Goal: Information Seeking & Learning: Check status

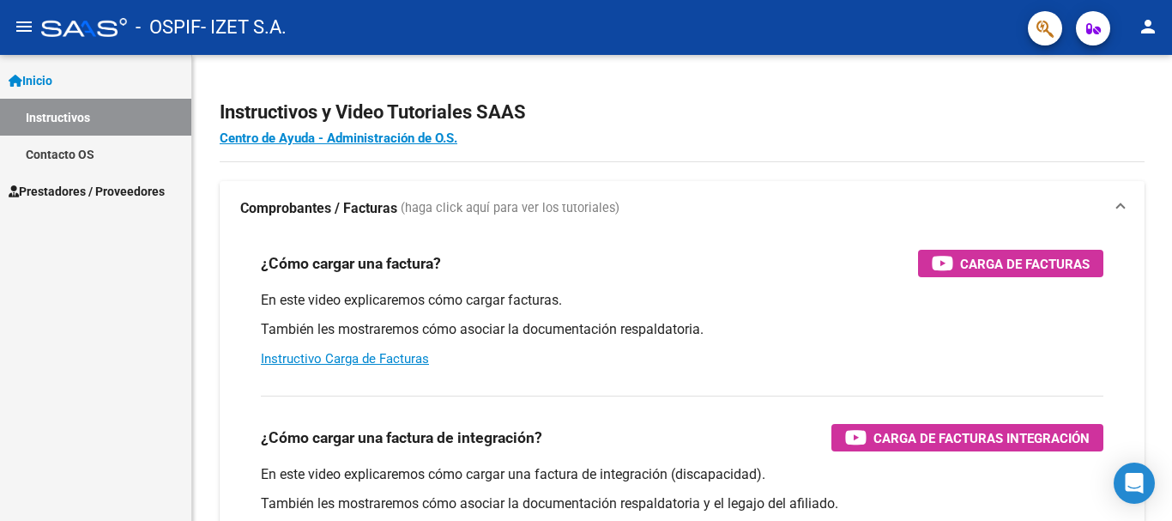
click at [100, 189] on span "Prestadores / Proveedores" at bounding box center [87, 191] width 156 height 19
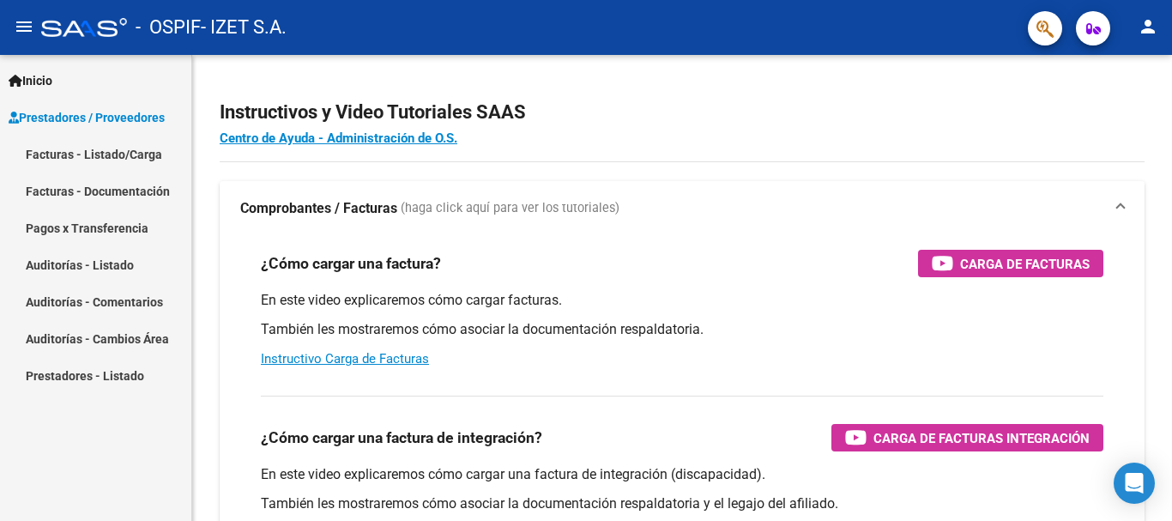
click at [144, 153] on link "Facturas - Listado/Carga" at bounding box center [95, 154] width 191 height 37
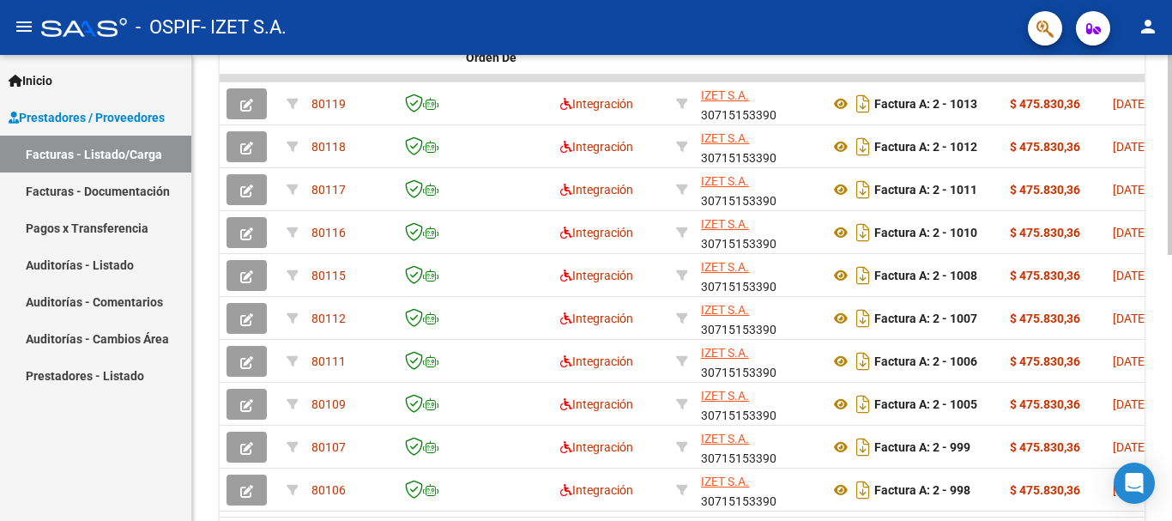
scroll to position [622, 0]
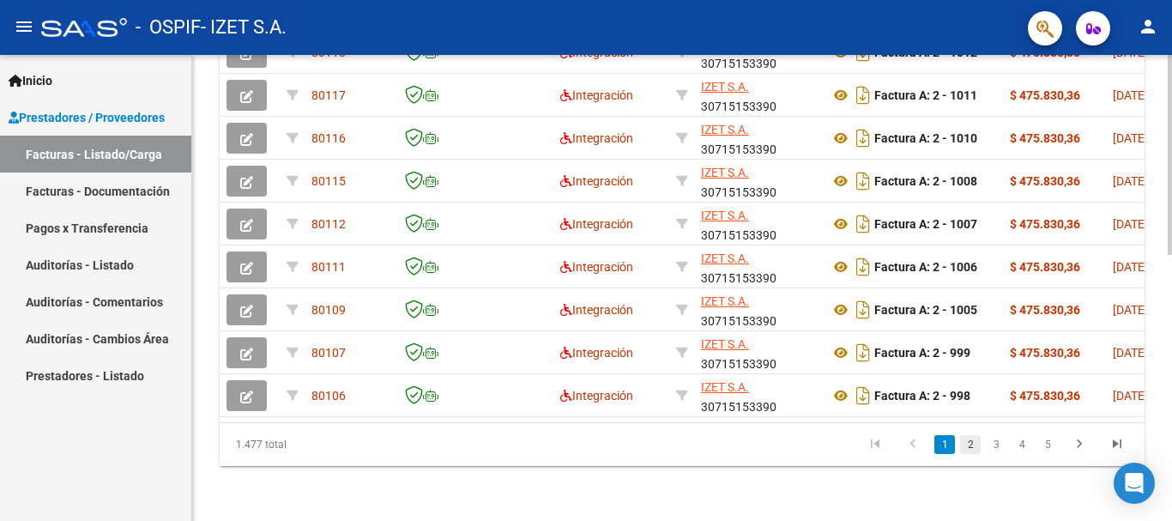
click at [973, 442] on link "2" at bounding box center [970, 444] width 21 height 19
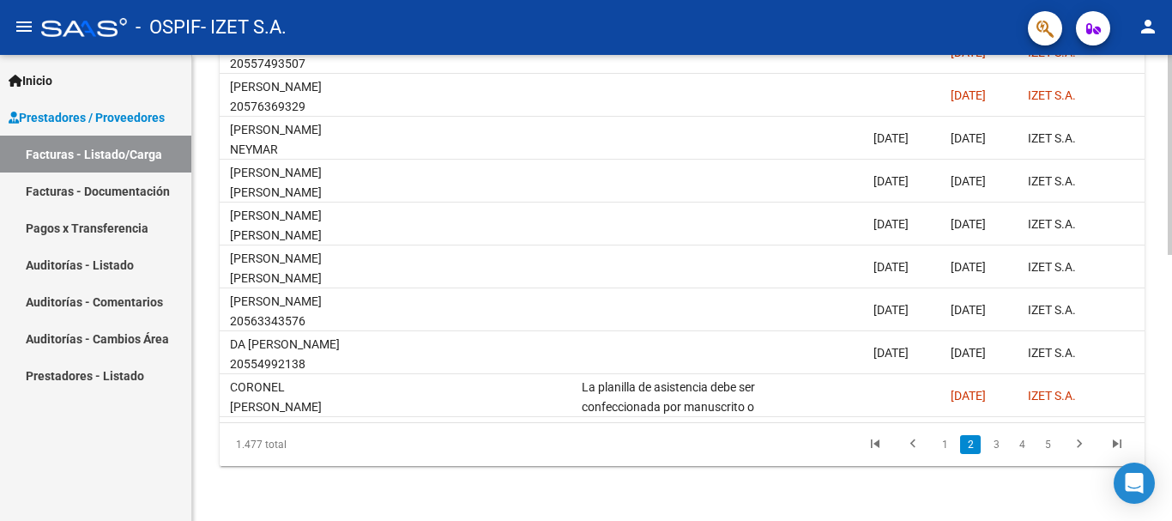
scroll to position [0, 2367]
click at [992, 445] on link "3" at bounding box center [996, 444] width 21 height 19
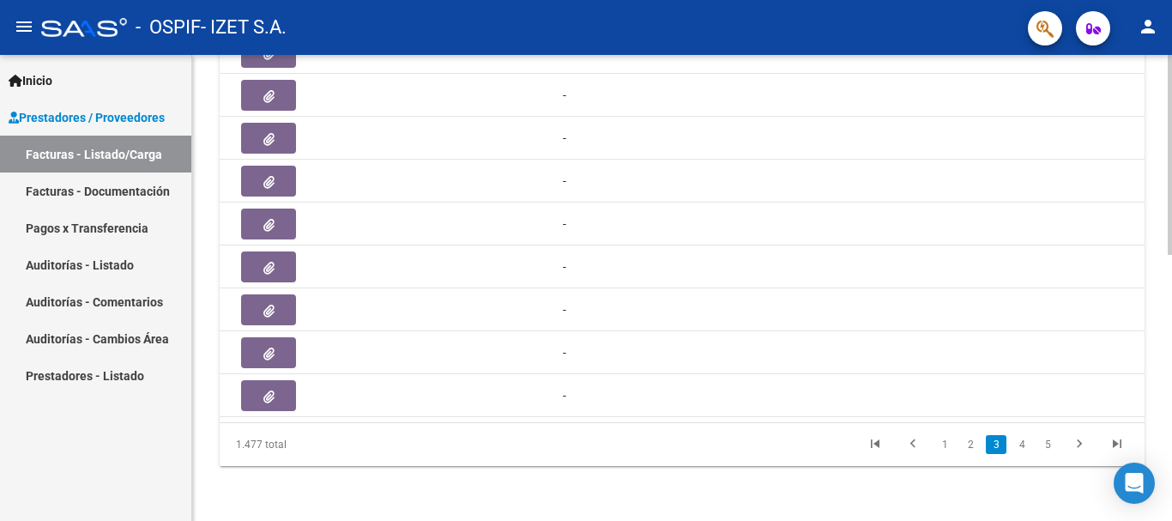
scroll to position [0, 961]
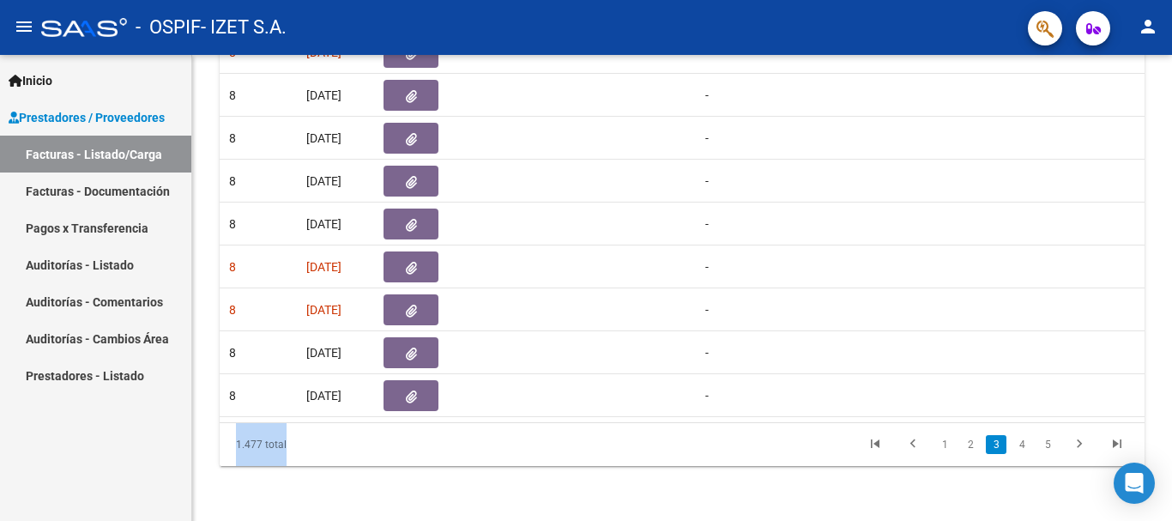
drag, startPoint x: 534, startPoint y: 423, endPoint x: 369, endPoint y: 406, distance: 165.7
click at [372, 406] on div "ID CAE Facturado x Orden De Area Razón Social CPBT Monto Fecha Cpbt Días desde …" at bounding box center [682, 195] width 925 height 541
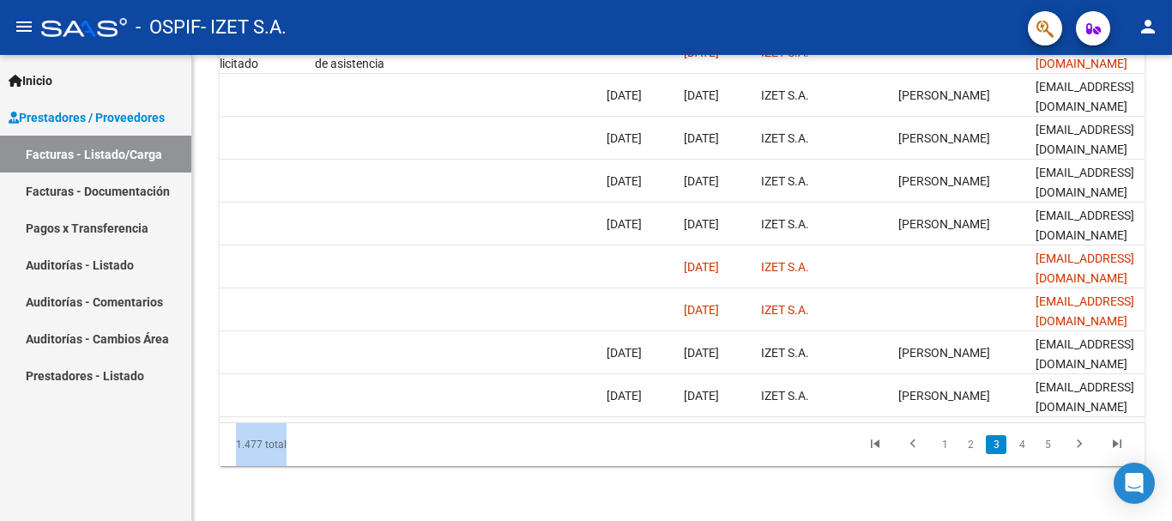
scroll to position [0, 2693]
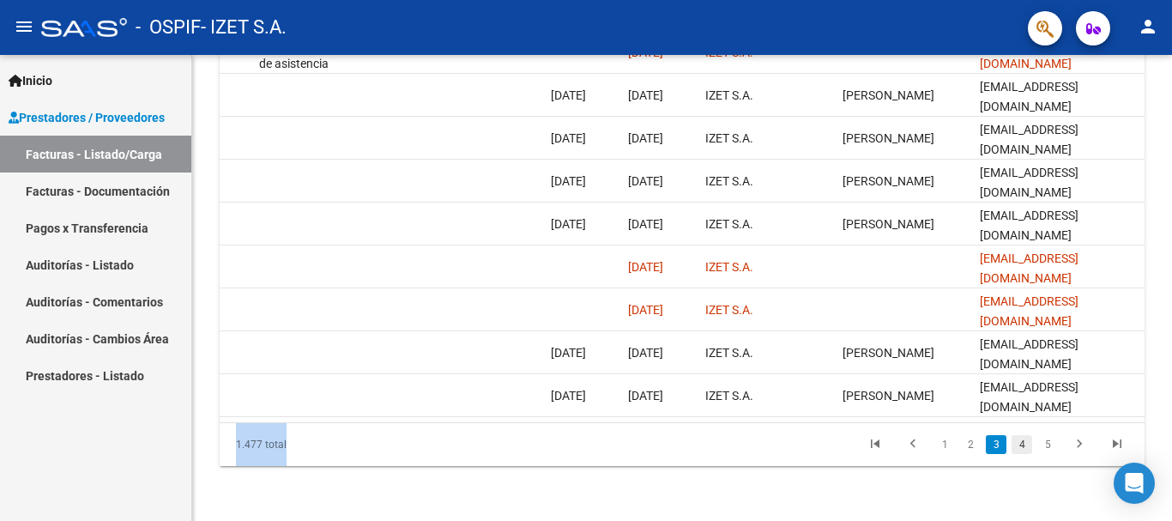
click at [1027, 447] on link "4" at bounding box center [1022, 444] width 21 height 19
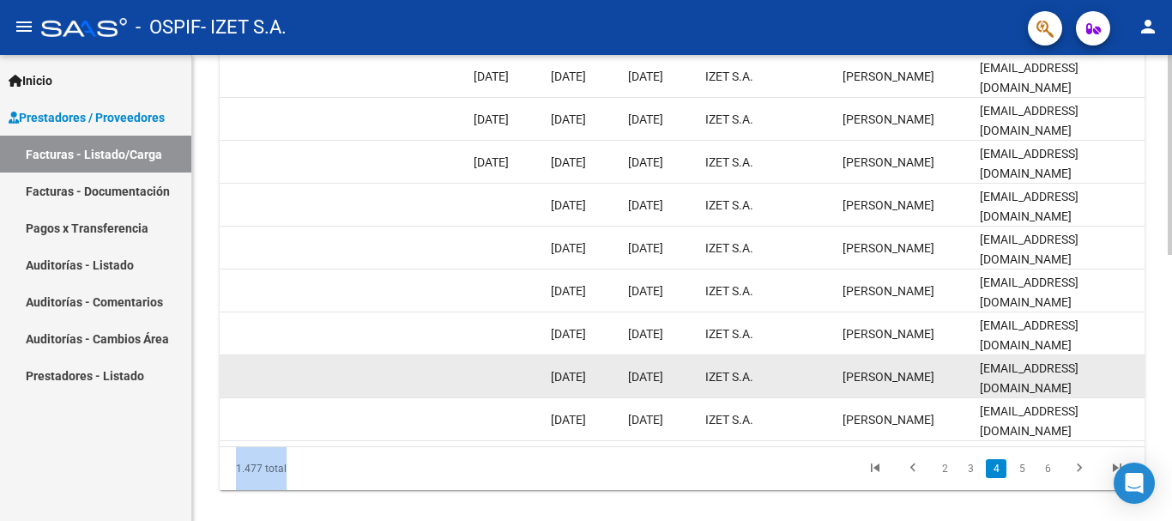
scroll to position [622, 0]
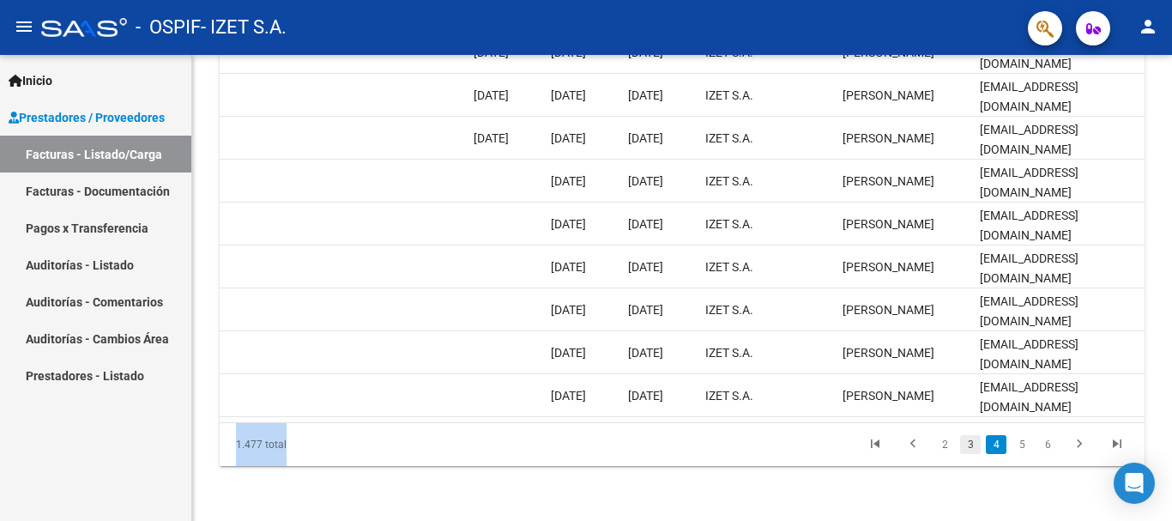
click at [966, 449] on link "3" at bounding box center [970, 444] width 21 height 19
